Goal: Information Seeking & Learning: Check status

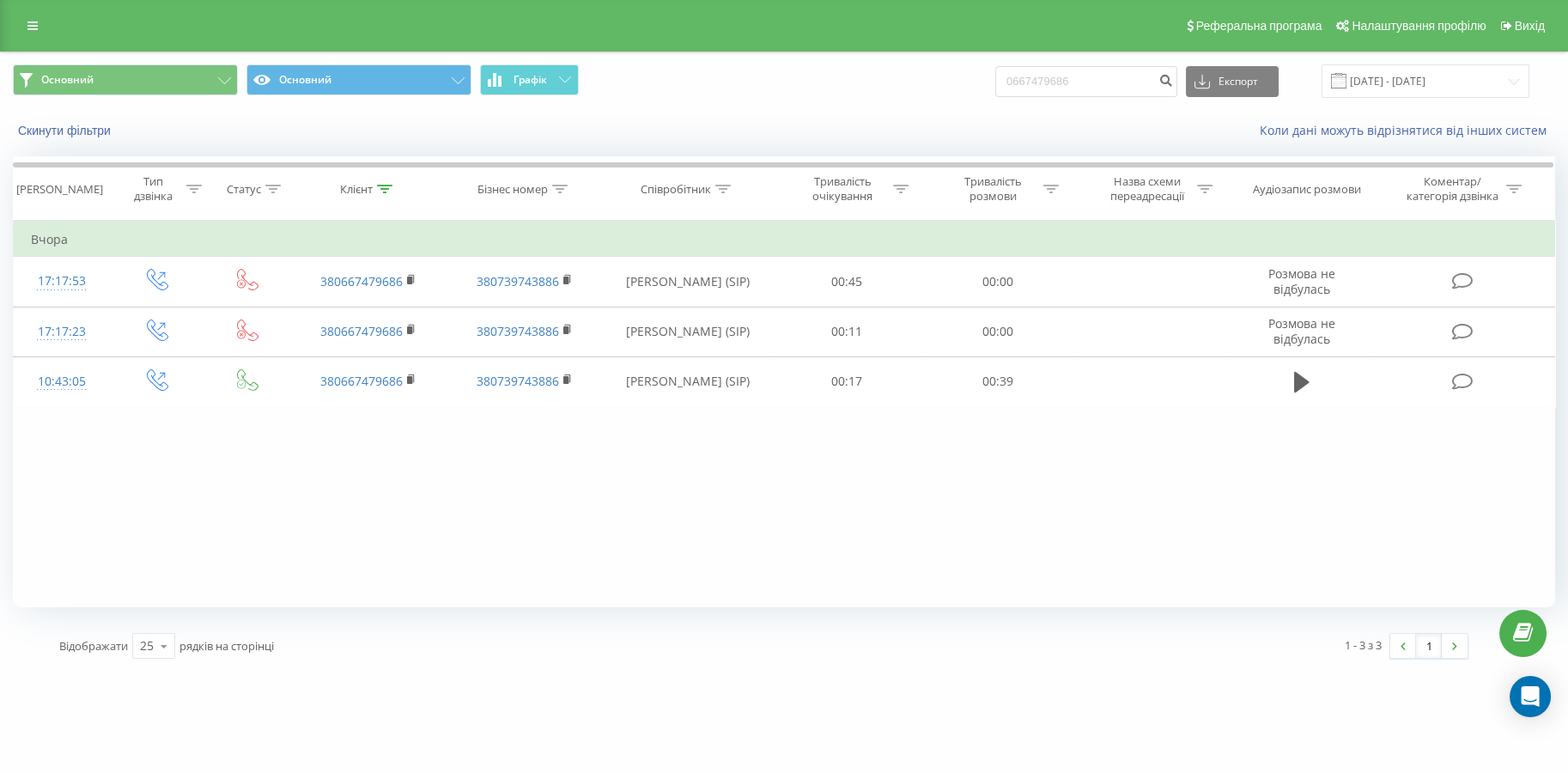
click at [969, 79] on div "Основний Основний Графік 0667479686 Експорт .csv .xls .xlsx 22.06.2025 - 22.09.…" at bounding box center [784, 82] width 1542 height 34
click at [1047, 83] on input "066) 747-96-86" at bounding box center [1085, 81] width 182 height 31
type input "0667479686"
click at [1170, 83] on icon "submit" at bounding box center [1165, 78] width 14 height 11
drag, startPoint x: 1052, startPoint y: 92, endPoint x: 989, endPoint y: 98, distance: 63.3
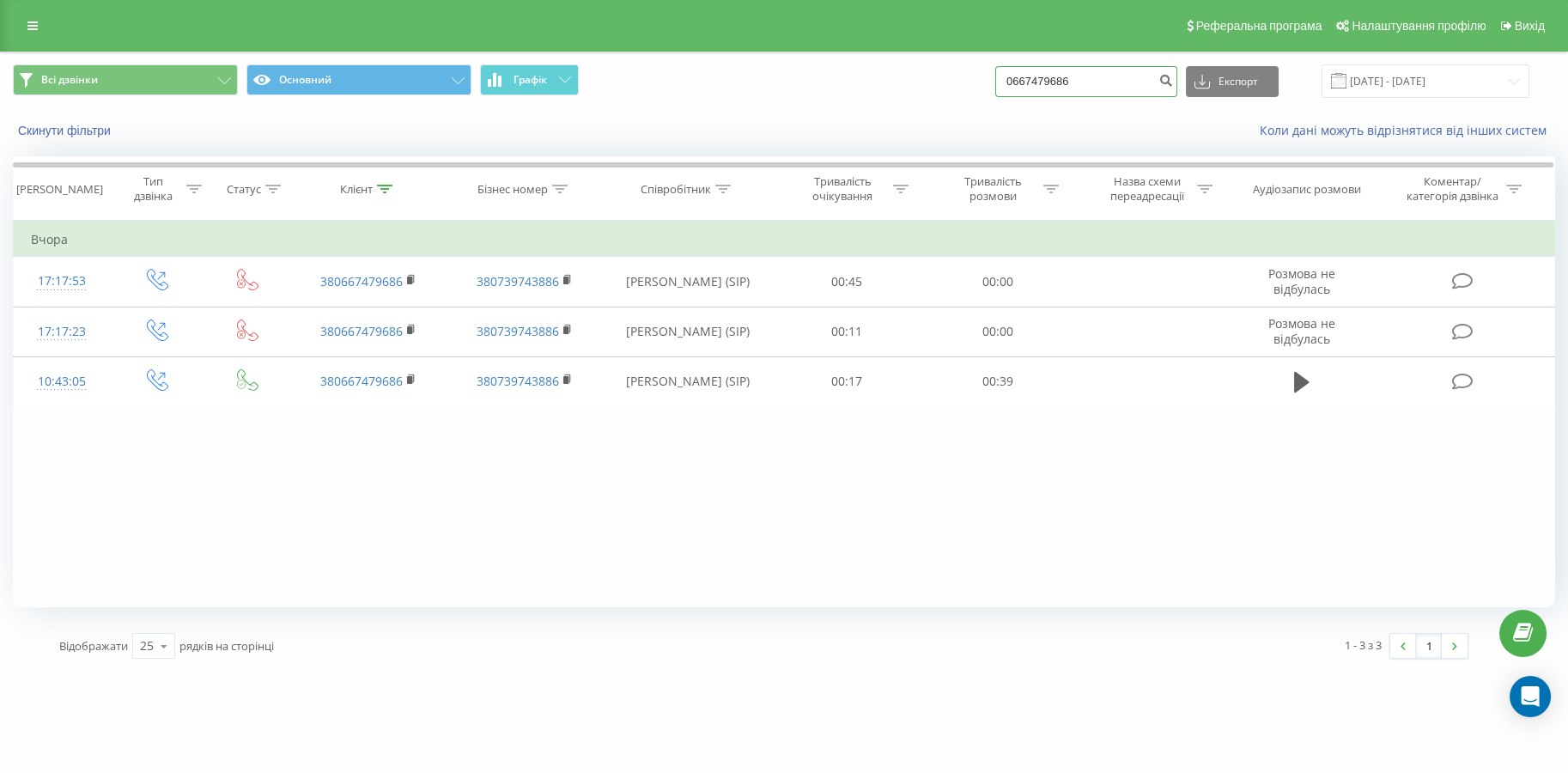
click at [973, 102] on div "Всі дзвінки Основний Графік 0667479686 Експорт .csv .xls .xlsx 23.06.2025 - 23.…" at bounding box center [784, 81] width 1566 height 58
paste input "993134321"
type input "0993134321"
click at [1170, 80] on icon "submit" at bounding box center [1165, 78] width 14 height 11
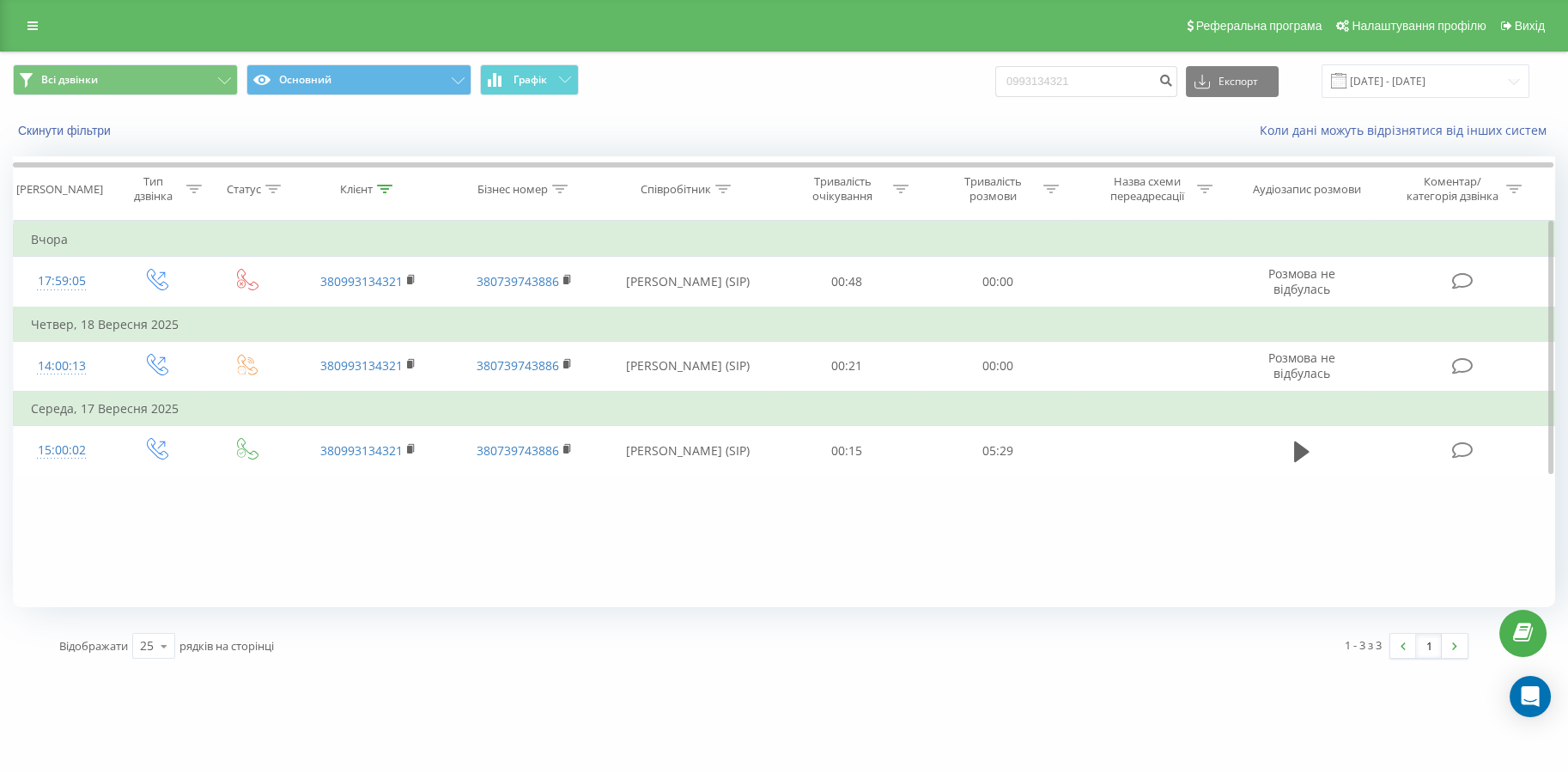
click at [654, 533] on div "Фільтрувати за умовою Дорівнює Введіть значення Скасувати OK Фільтрувати за умо…" at bounding box center [784, 414] width 1542 height 386
drag, startPoint x: 1136, startPoint y: 86, endPoint x: 878, endPoint y: 94, distance: 258.1
click at [878, 94] on div "Всі дзвінки Основний Графік 0993134321 Експорт .csv .xls .xlsx 23.06.2025 - 23.…" at bounding box center [784, 82] width 1542 height 34
paste input "668501987"
type input "0668501987"
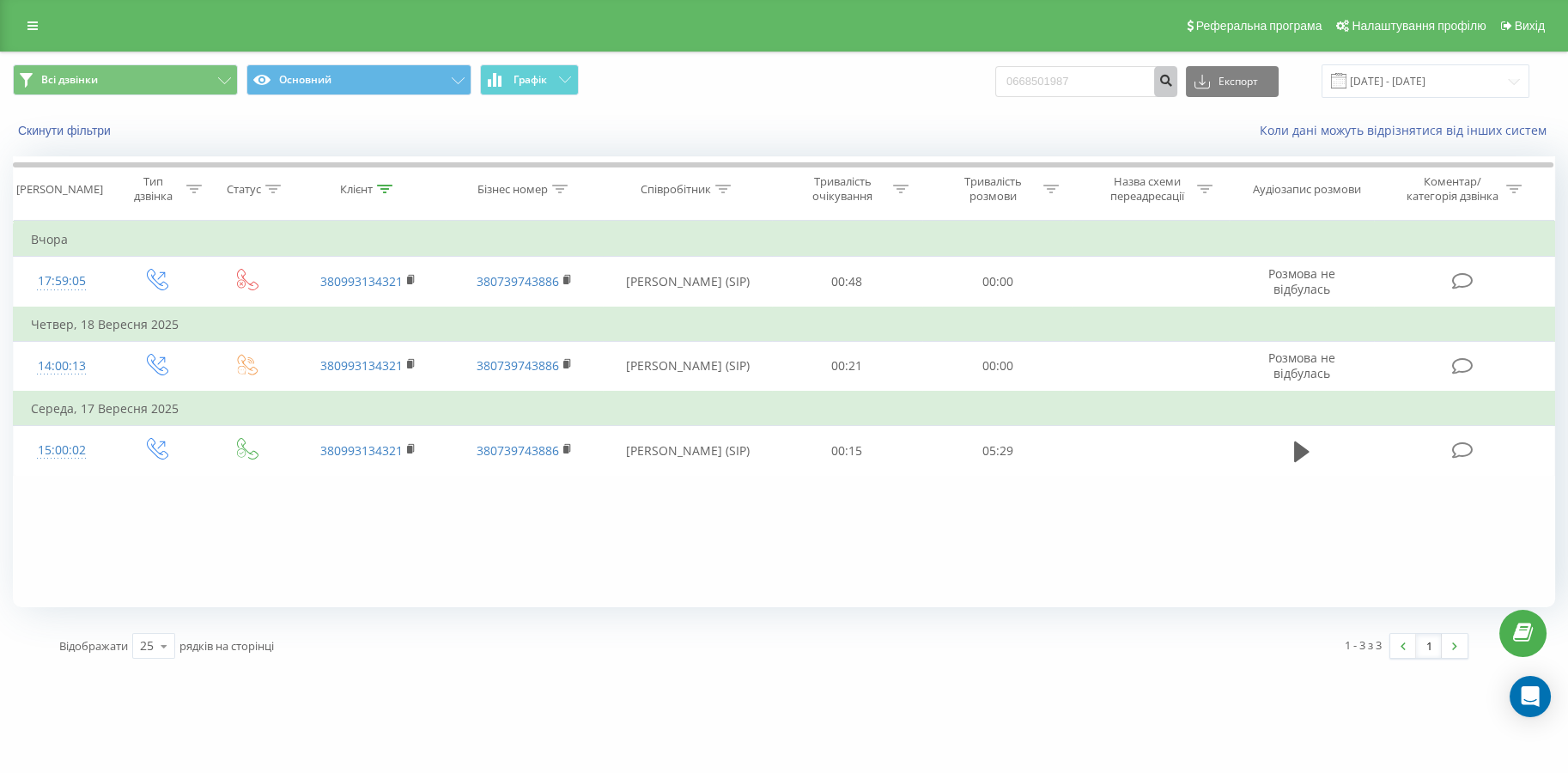
click at [1177, 84] on button "submit" at bounding box center [1165, 81] width 23 height 31
